Goal: Task Accomplishment & Management: Use online tool/utility

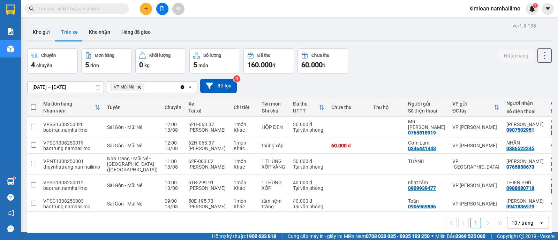
click at [141, 89] on icon "Delete" at bounding box center [139, 87] width 4 height 4
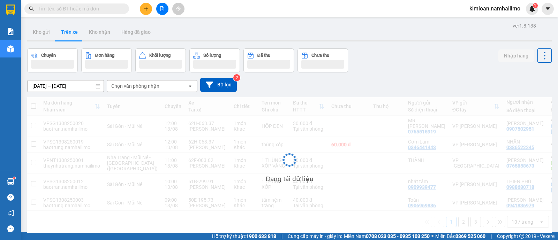
click at [142, 88] on div "Chọn văn phòng nhận" at bounding box center [135, 86] width 48 height 7
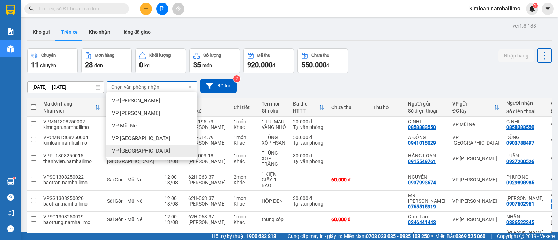
click at [140, 153] on span "VP [GEOGRAPHIC_DATA]" at bounding box center [141, 151] width 58 height 7
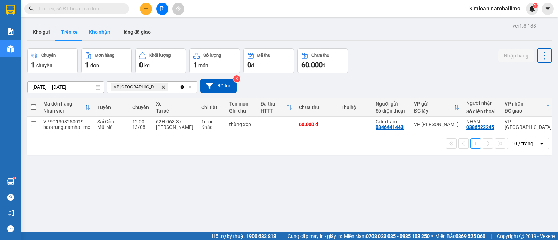
click at [100, 31] on button "Kho nhận" at bounding box center [99, 32] width 32 height 17
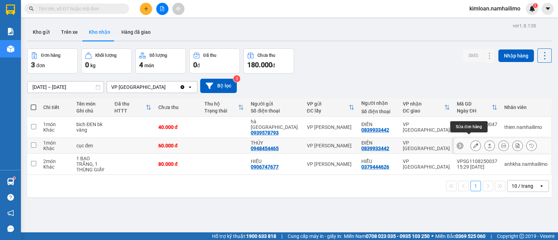
click at [473, 143] on icon at bounding box center [475, 145] width 5 height 5
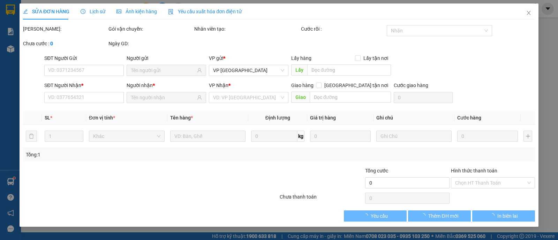
type input "0948454465"
type input "THÚY"
type input "0839933442"
type input "ĐIỀN"
type input "60.000"
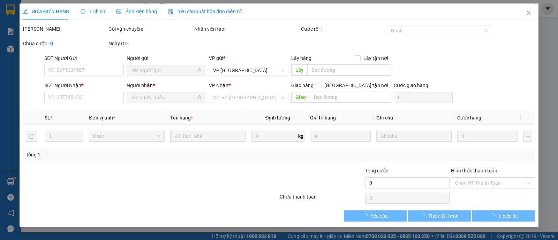
type input "60.000"
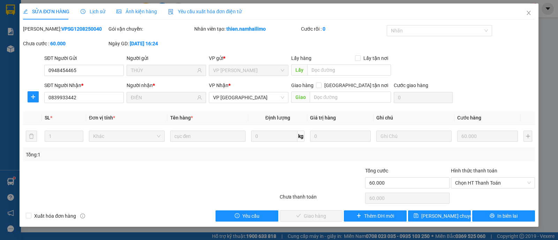
click at [61, 27] on b "VPSG1208250040" at bounding box center [81, 29] width 40 height 6
copy b "VPSG1208250040"
click at [532, 9] on span "Close" at bounding box center [529, 13] width 20 height 20
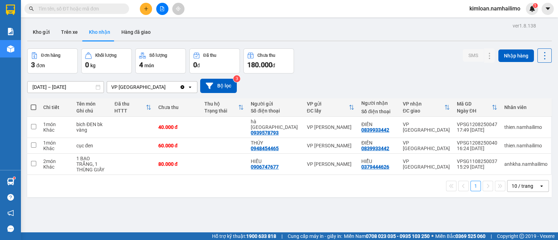
click at [236, 200] on div "ver 1.8.138 Kho gửi Trên xe Kho nhận Hàng đã giao Đơn hàng 3 đơn Khối lượng 0 k…" at bounding box center [289, 141] width 530 height 240
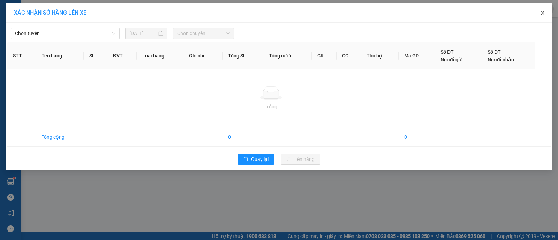
click at [541, 11] on icon "close" at bounding box center [543, 13] width 6 height 6
